Goal: Task Accomplishment & Management: Manage account settings

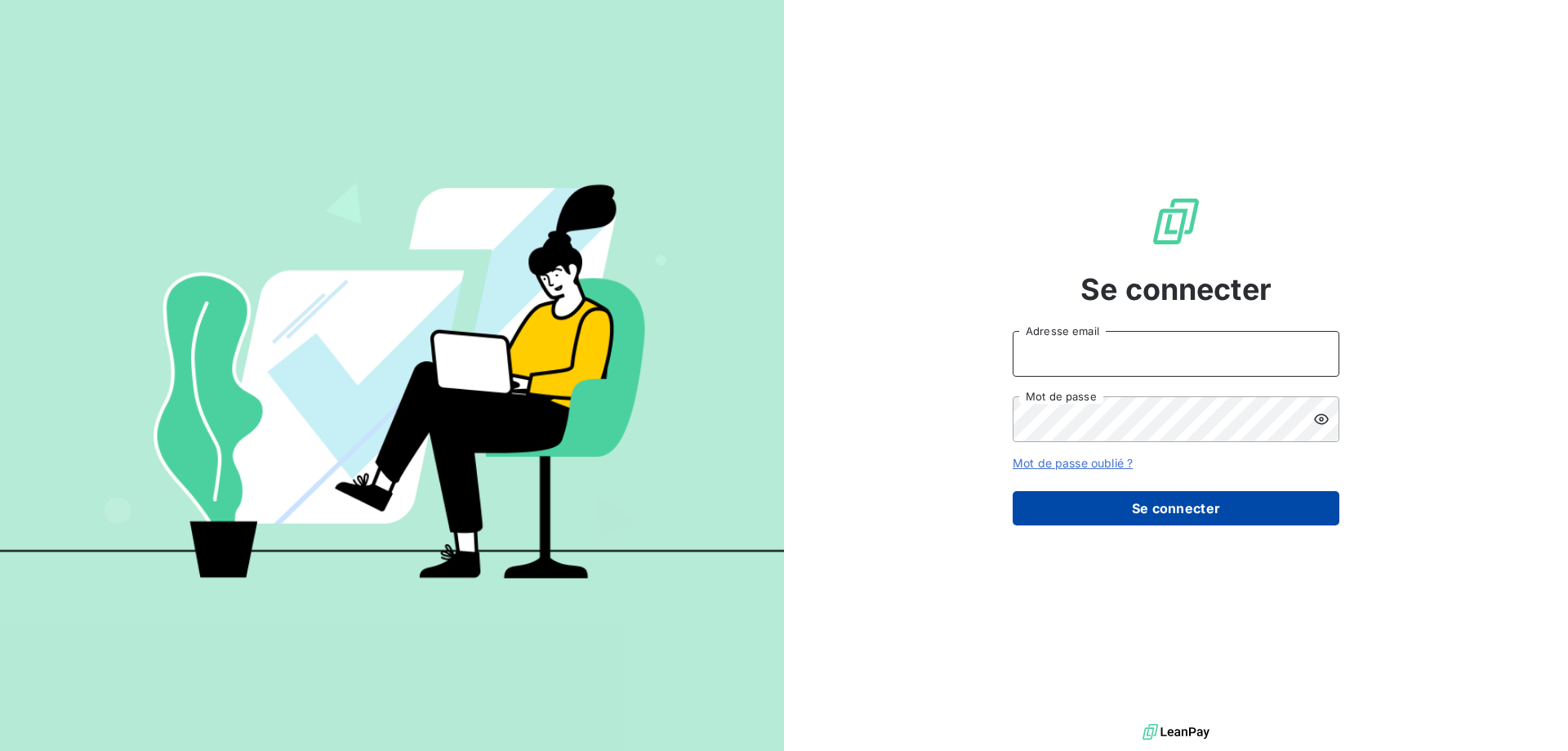
type input "[EMAIL_ADDRESS][PERSON_NAME][DOMAIN_NAME]"
click at [1035, 521] on button "Se connecter" at bounding box center [1176, 509] width 326 height 34
